Goal: Task Accomplishment & Management: Use online tool/utility

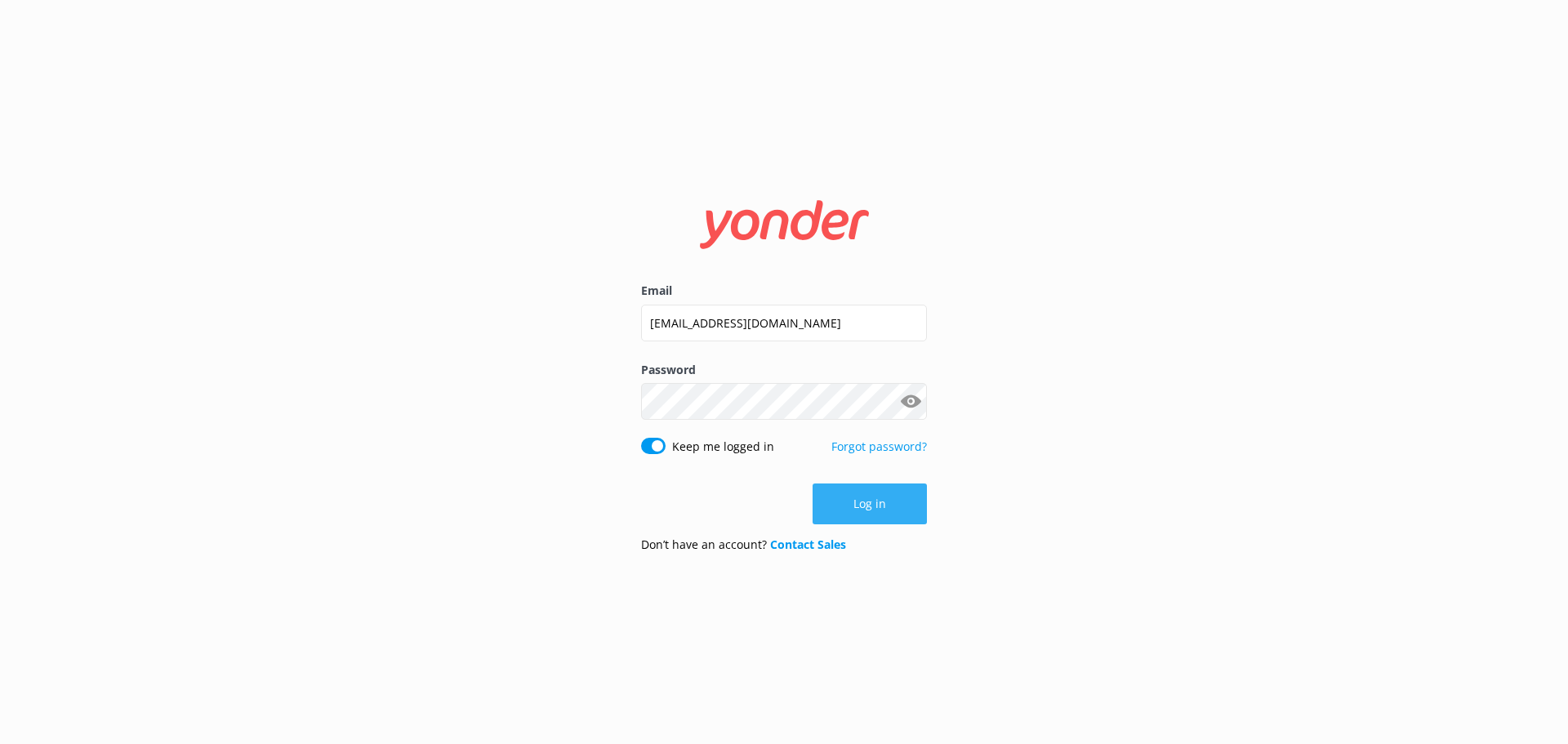
click at [873, 503] on button "Log in" at bounding box center [870, 503] width 114 height 41
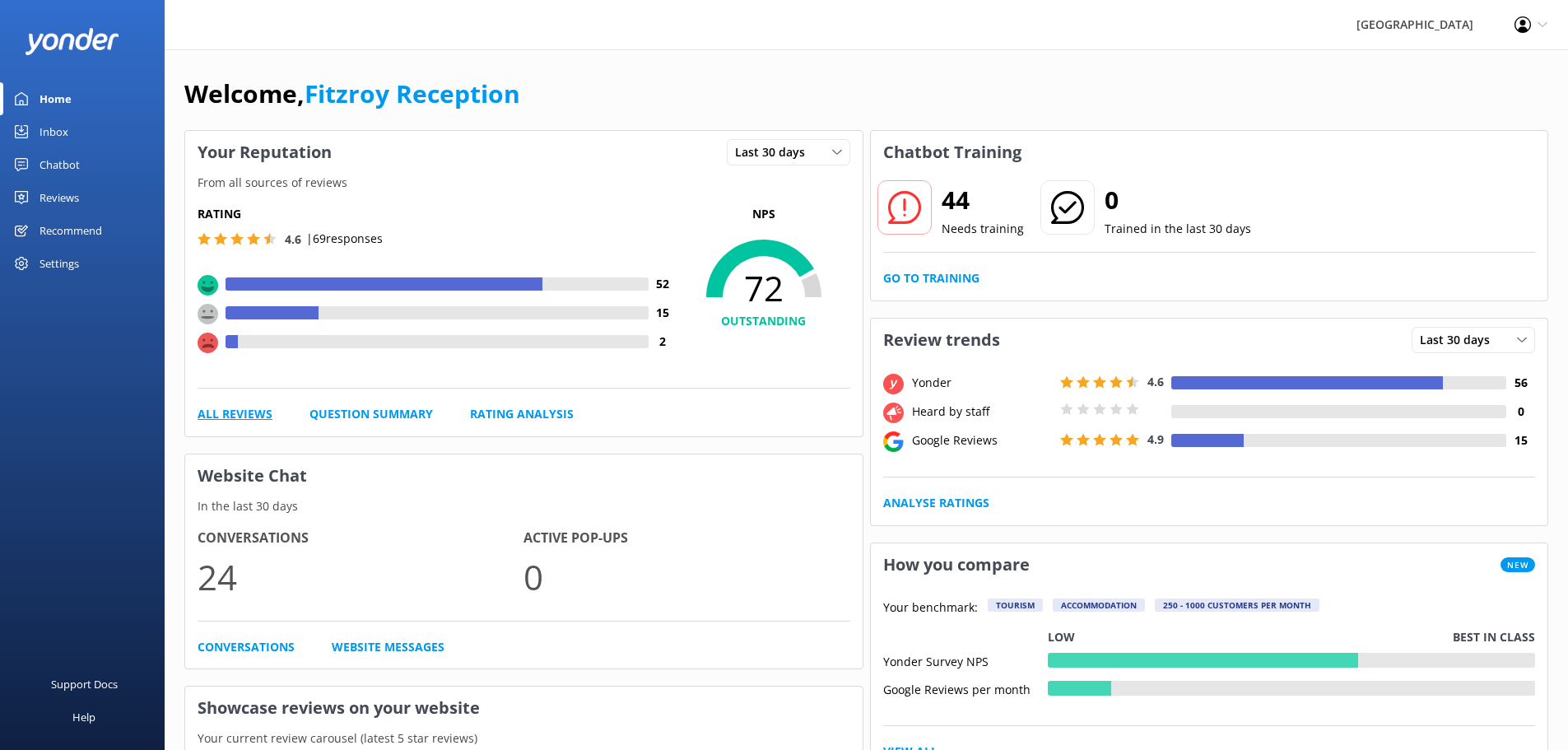
click at [261, 414] on link "All Reviews" at bounding box center [235, 414] width 75 height 18
